Goal: Task Accomplishment & Management: Use online tool/utility

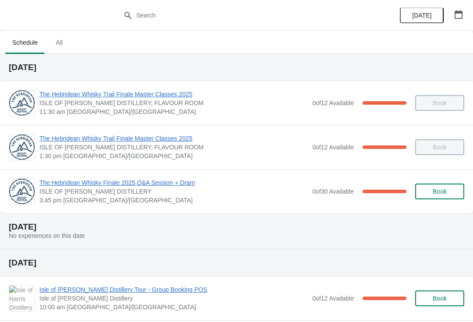
click at [88, 179] on span "The Hebridean Whisky Finale 2025 Q&A Session + Dram" at bounding box center [173, 182] width 268 height 9
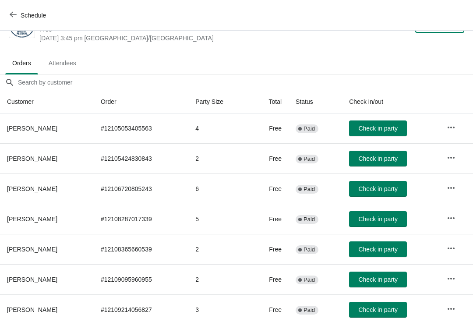
scroll to position [32, 0]
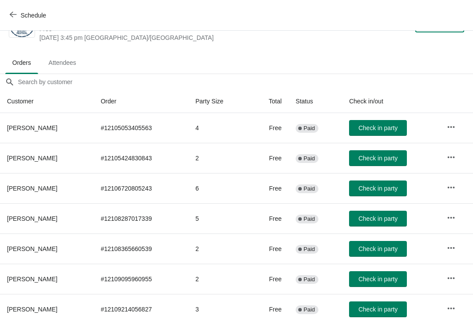
click at [446, 191] on button "button" at bounding box center [451, 188] width 16 height 16
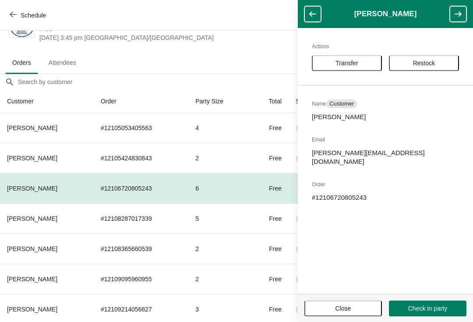
click at [431, 62] on span "Restock" at bounding box center [424, 63] width 22 height 7
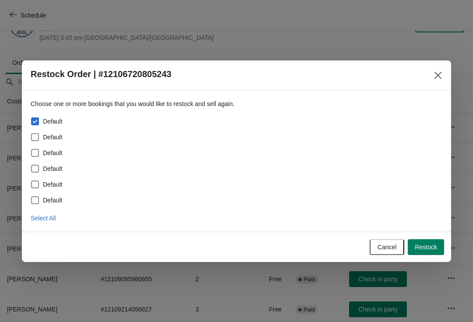
click at [34, 140] on span at bounding box center [35, 137] width 8 height 8
click at [32, 134] on input "Default" at bounding box center [31, 133] width 0 height 0
checkbox input "true"
click at [429, 247] on span "Restock" at bounding box center [426, 246] width 22 height 7
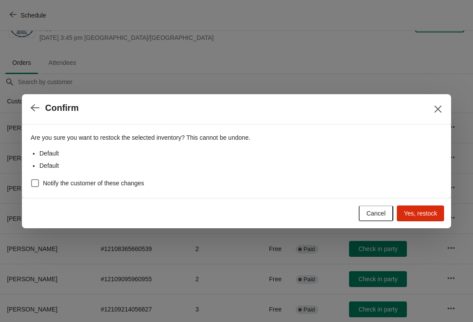
click at [423, 213] on span "Yes, restock" at bounding box center [420, 213] width 33 height 7
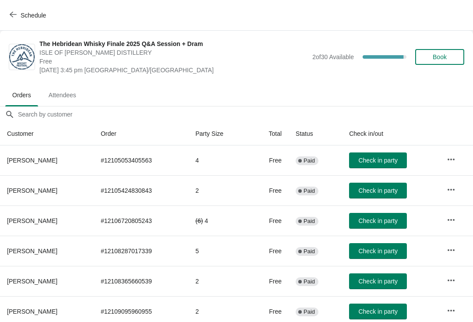
scroll to position [0, 0]
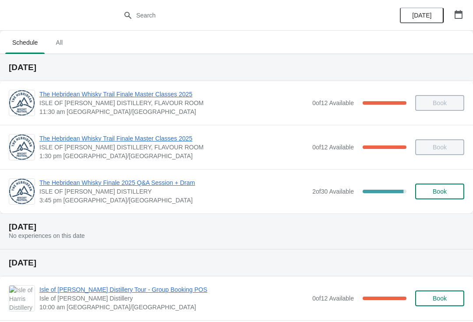
click at [61, 178] on span "The Hebridean Whisky Finale 2025 Q&A Session + Dram" at bounding box center [173, 182] width 268 height 9
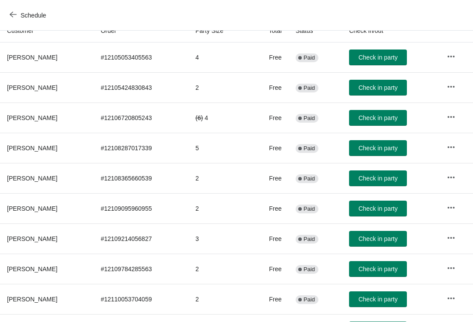
scroll to position [104, 0]
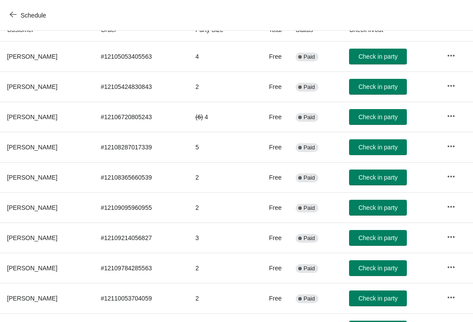
click at [453, 268] on icon "button" at bounding box center [451, 267] width 9 height 9
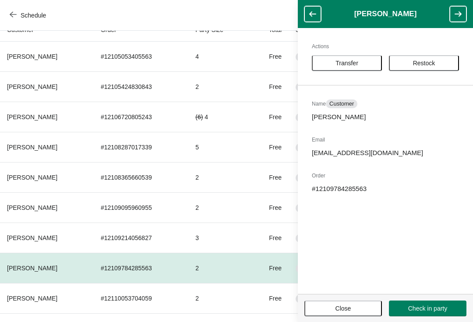
click at [428, 63] on span "Restock" at bounding box center [424, 63] width 22 height 7
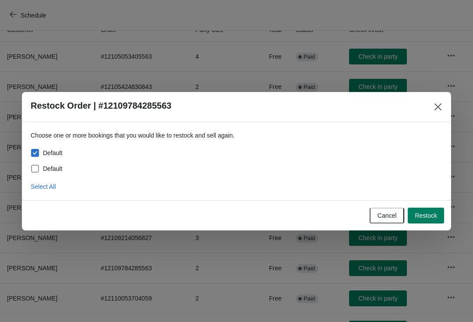
click at [48, 167] on span "Default" at bounding box center [52, 168] width 19 height 9
click at [32, 165] on input "Default" at bounding box center [31, 165] width 0 height 0
checkbox input "true"
click at [427, 215] on span "Restock" at bounding box center [426, 215] width 22 height 7
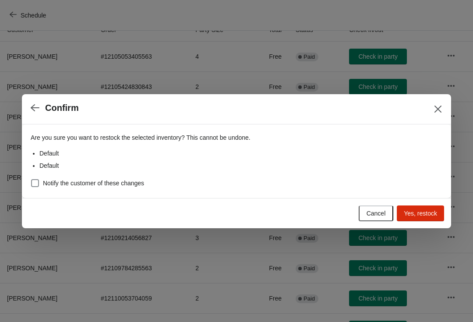
click at [422, 213] on span "Yes, restock" at bounding box center [420, 213] width 33 height 7
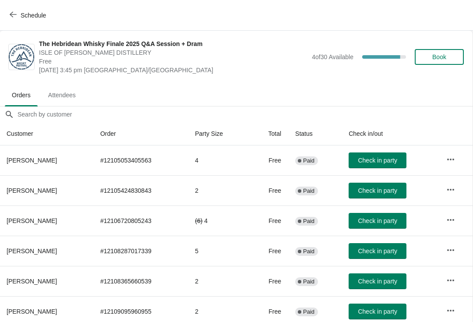
scroll to position [0, 0]
